Goal: Task Accomplishment & Management: Use online tool/utility

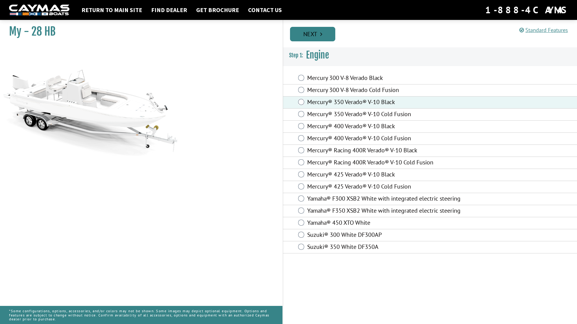
click at [313, 30] on link "Next" at bounding box center [312, 34] width 45 height 14
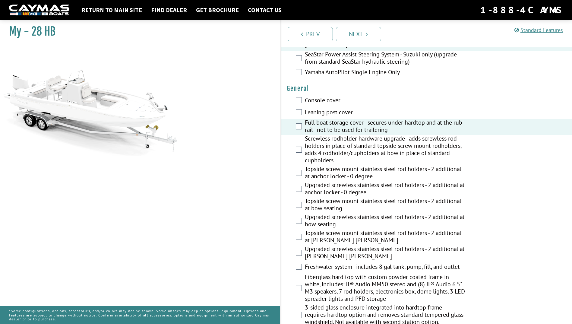
scroll to position [354, 0]
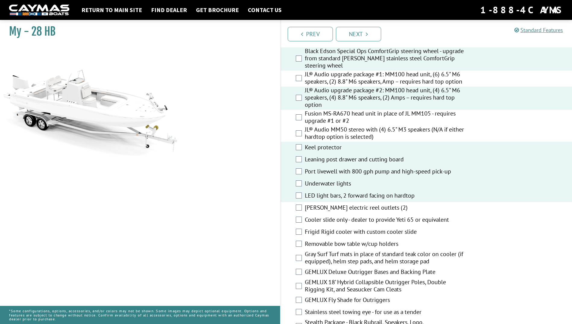
scroll to position [694, 0]
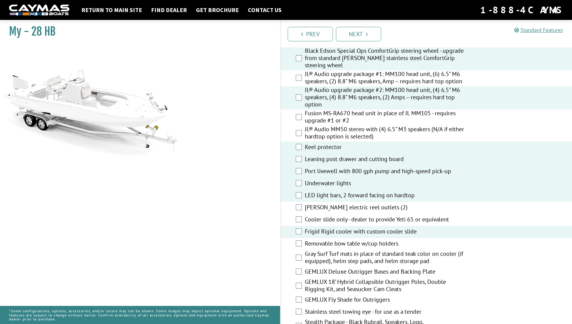
click at [303, 245] on div "Removable bow table w/cup holders" at bounding box center [427, 244] width 292 height 12
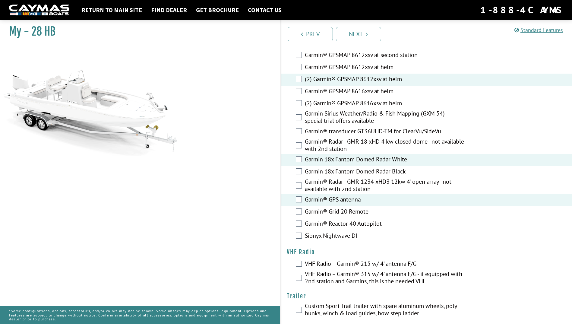
scroll to position [1449, 0]
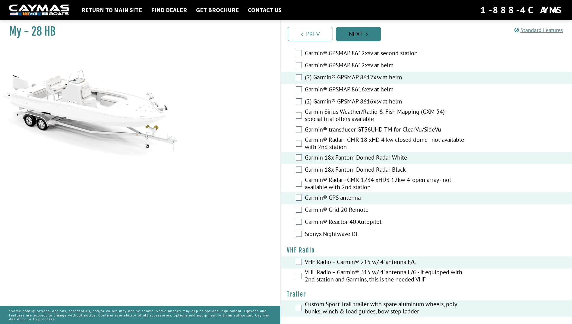
click at [354, 32] on link "Next" at bounding box center [358, 34] width 45 height 14
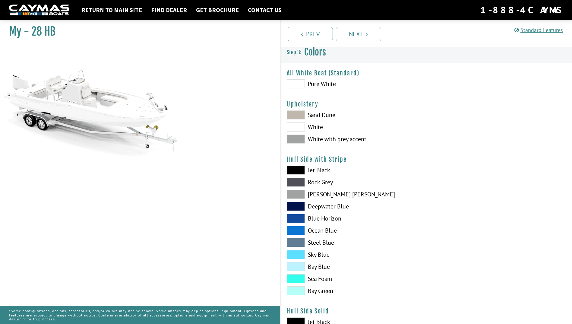
scroll to position [0, 0]
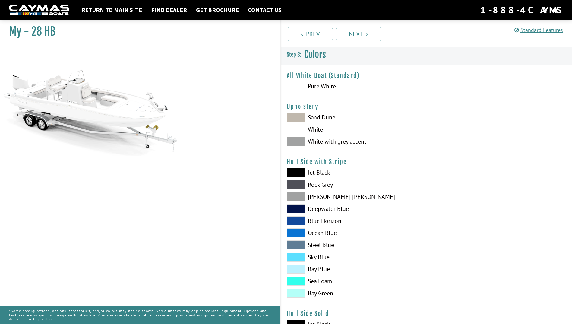
click at [291, 144] on span at bounding box center [296, 141] width 18 height 9
click at [296, 172] on span at bounding box center [296, 172] width 18 height 9
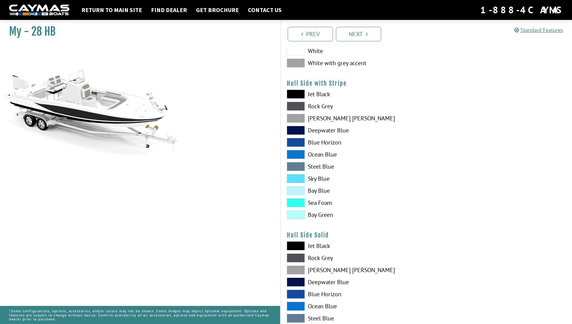
scroll to position [83, 0]
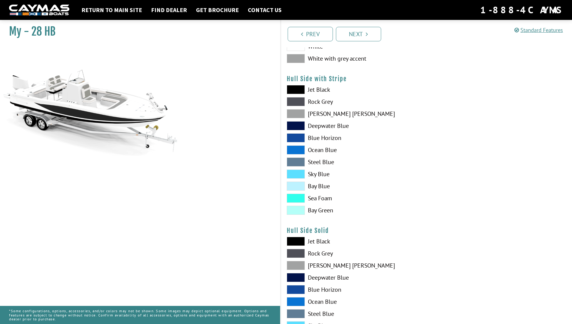
click at [303, 239] on span at bounding box center [296, 241] width 18 height 9
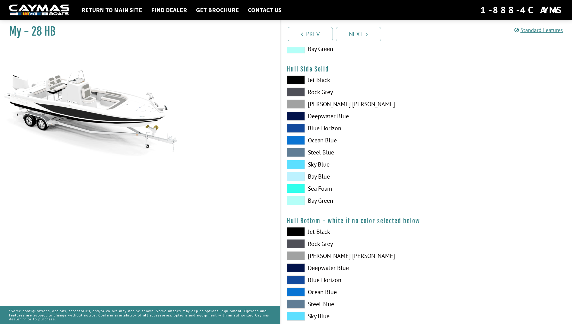
scroll to position [256, 0]
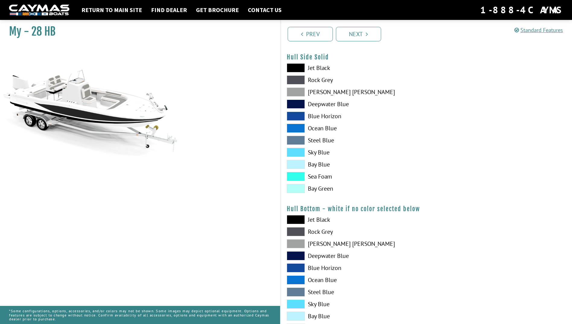
click at [294, 217] on span at bounding box center [296, 219] width 18 height 9
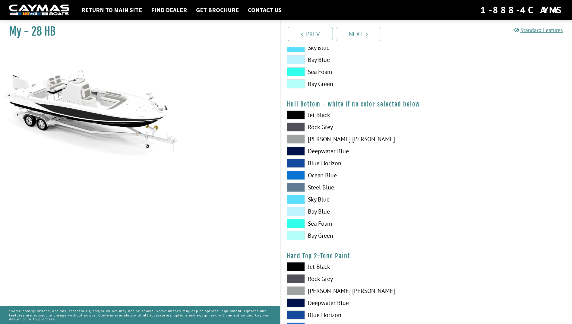
scroll to position [369, 0]
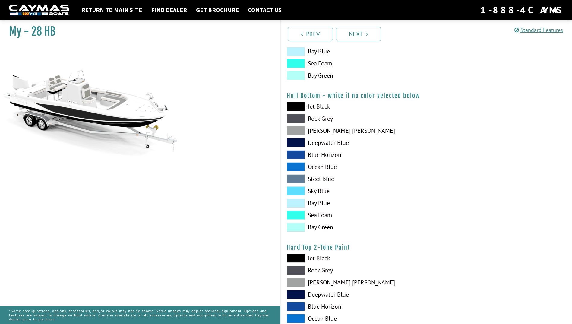
click at [302, 258] on span at bounding box center [296, 258] width 18 height 9
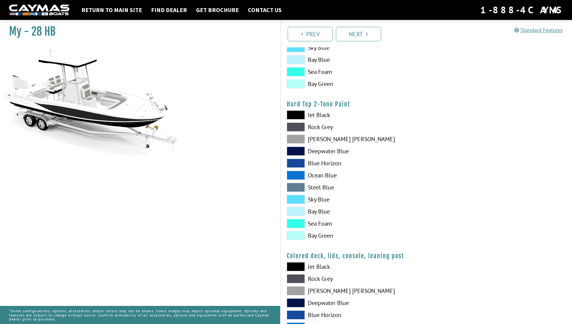
scroll to position [565, 0]
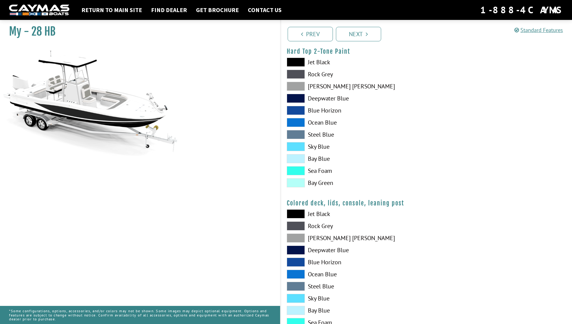
click at [295, 213] on span at bounding box center [296, 213] width 18 height 9
click at [299, 214] on span at bounding box center [296, 213] width 18 height 9
click at [293, 212] on span at bounding box center [296, 213] width 18 height 9
click at [297, 213] on span at bounding box center [296, 213] width 18 height 9
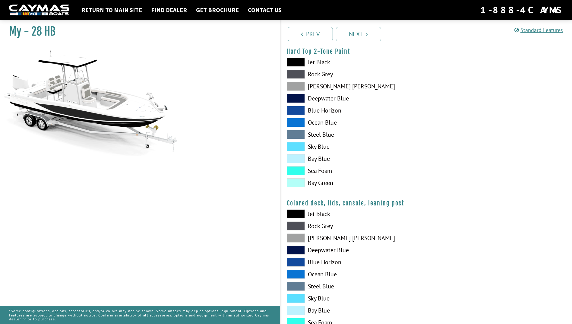
click at [297, 213] on span at bounding box center [296, 213] width 18 height 9
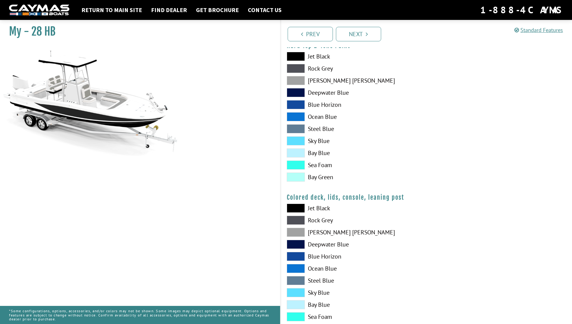
scroll to position [573, 0]
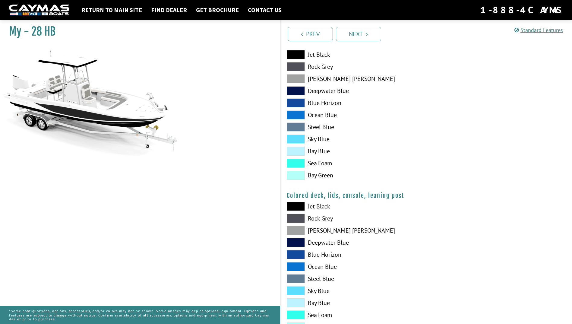
click at [299, 230] on span at bounding box center [296, 230] width 18 height 9
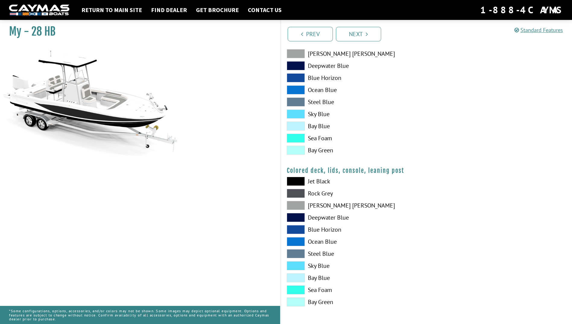
scroll to position [598, 0]
click at [349, 36] on link "Next" at bounding box center [358, 34] width 45 height 14
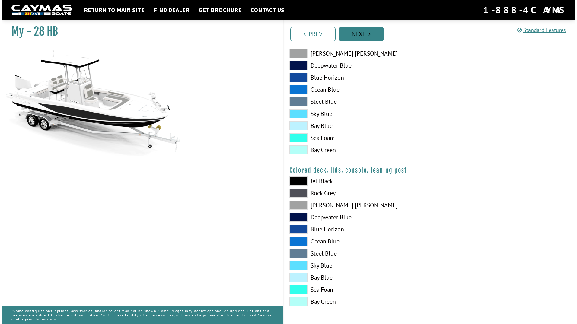
scroll to position [0, 0]
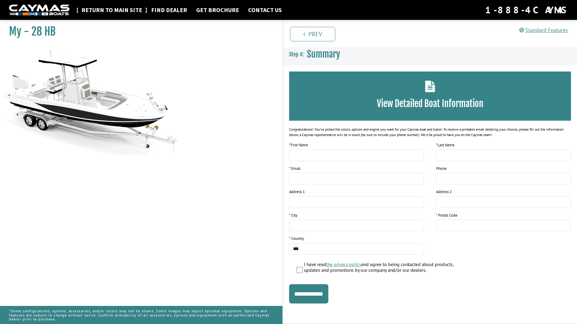
click at [110, 7] on link "Return to main site" at bounding box center [111, 10] width 67 height 8
